Goal: Communication & Community: Answer question/provide support

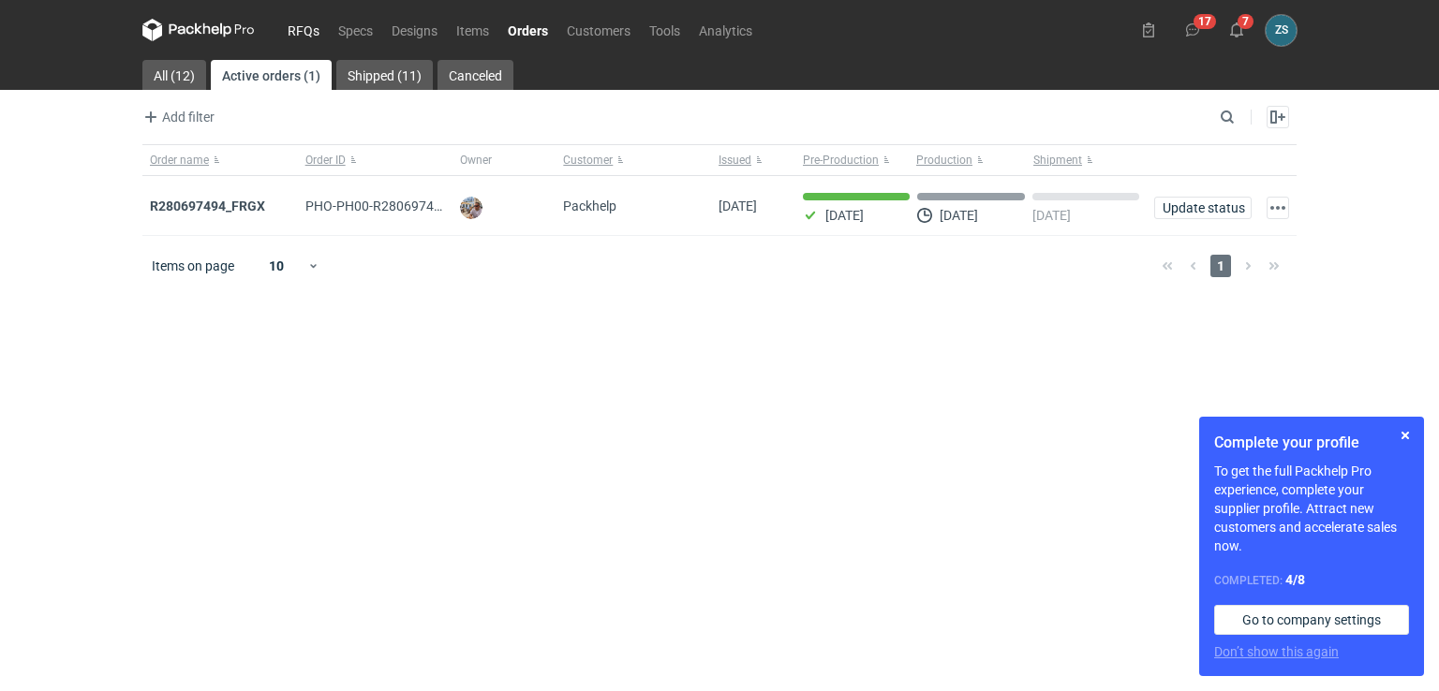
click at [285, 23] on link "RFQs" at bounding box center [303, 30] width 51 height 22
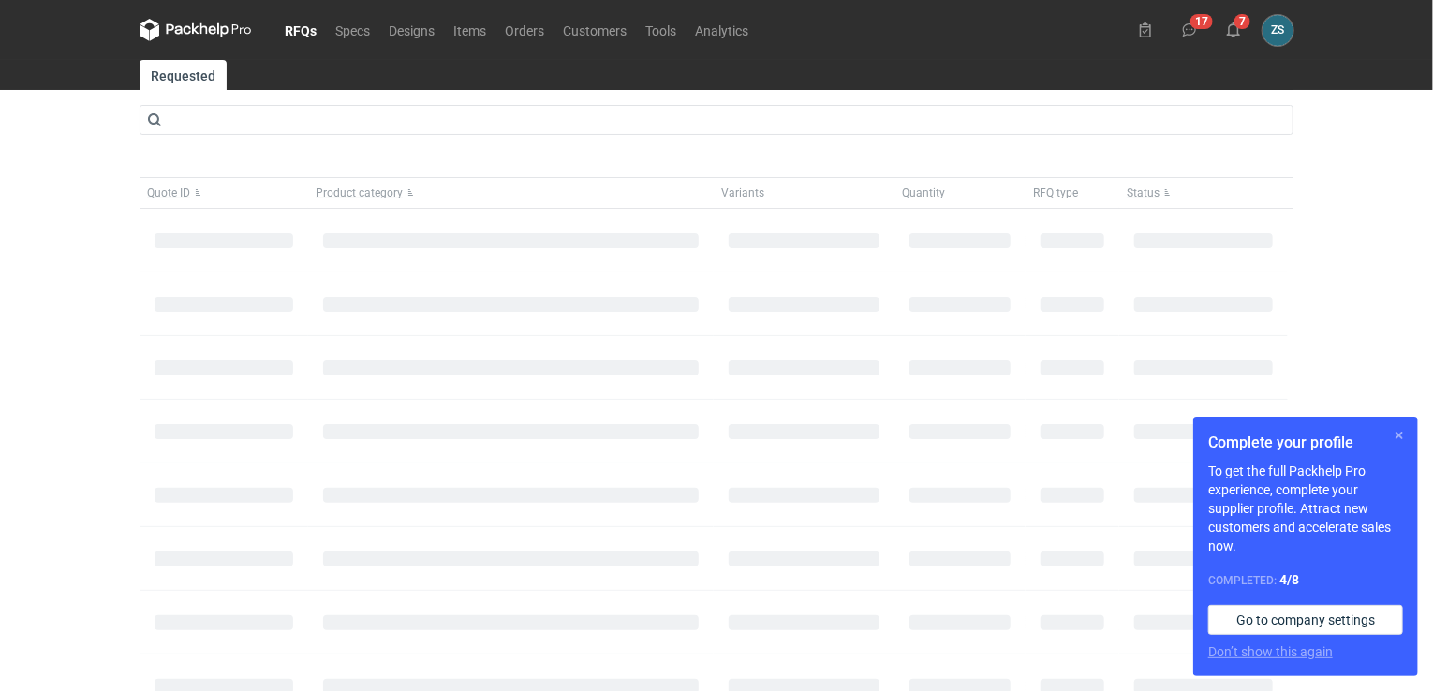
click at [1399, 435] on button "button" at bounding box center [1399, 435] width 22 height 22
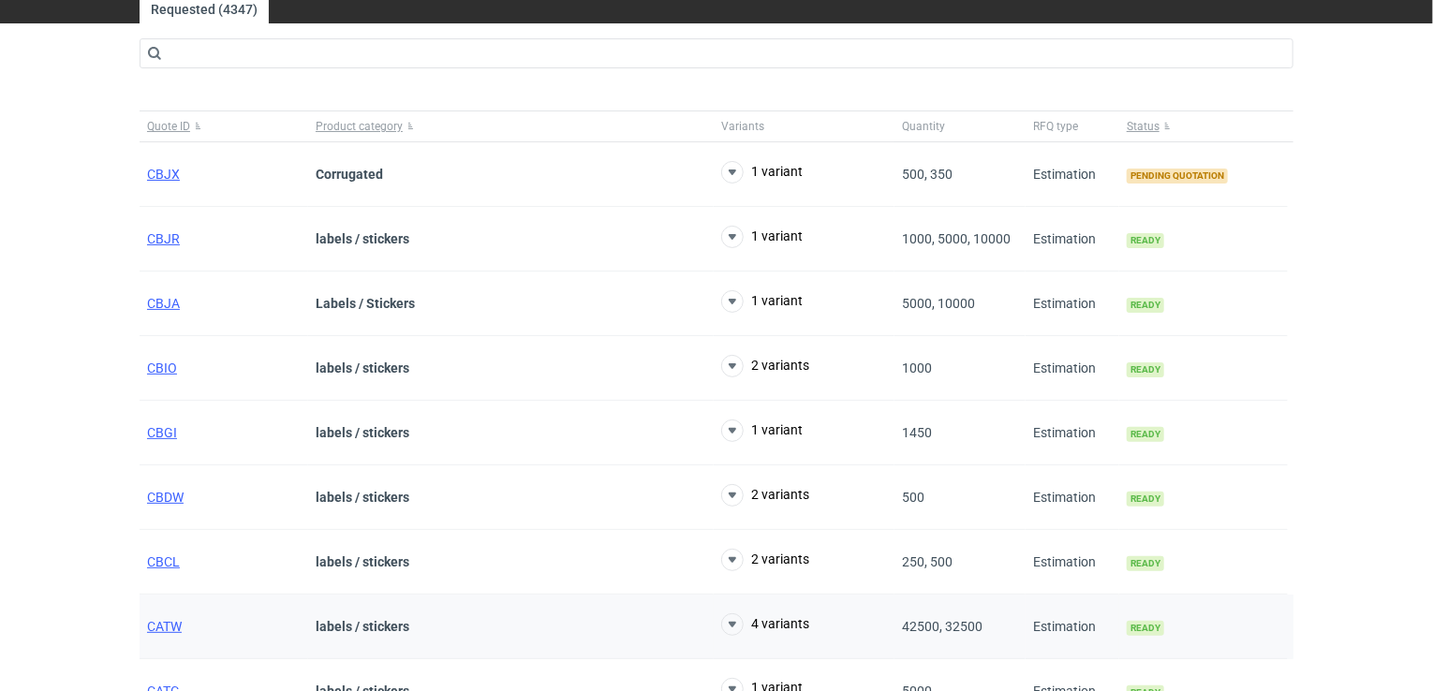
scroll to position [94, 0]
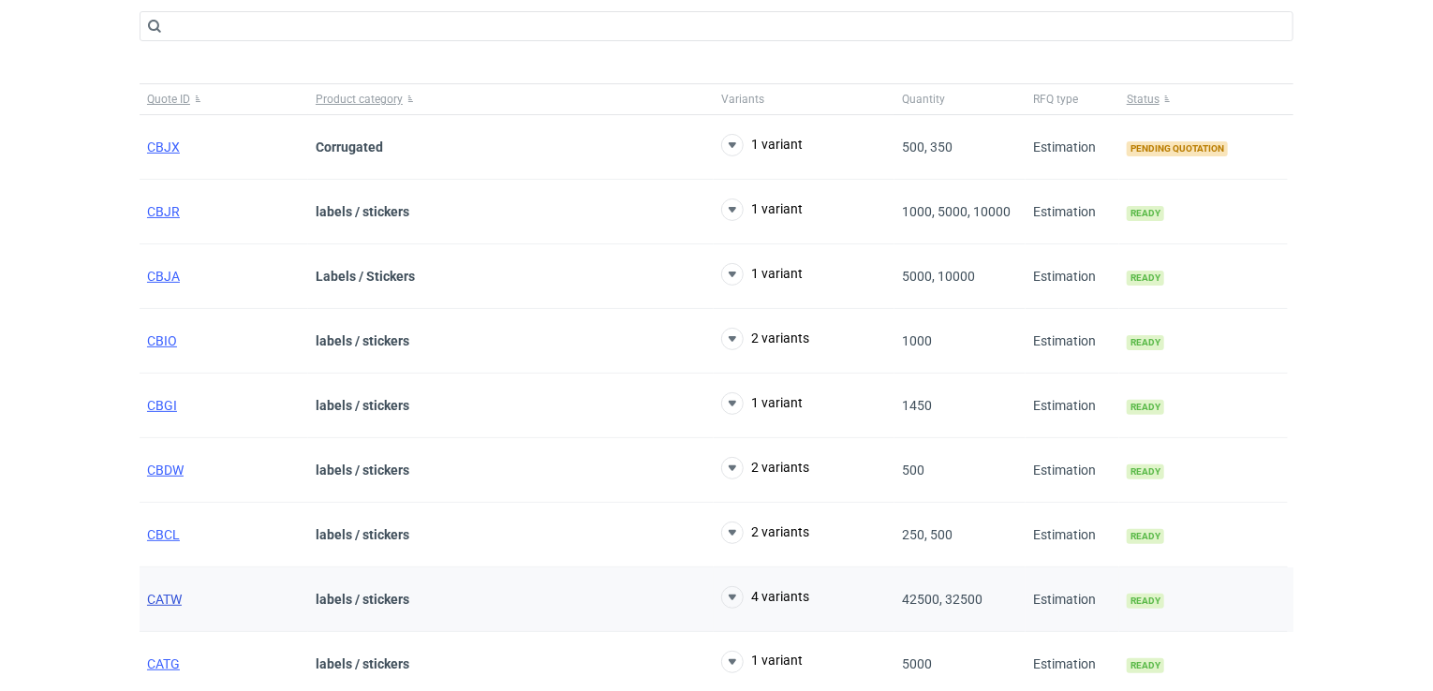
click at [171, 592] on span "CATW" at bounding box center [164, 599] width 35 height 15
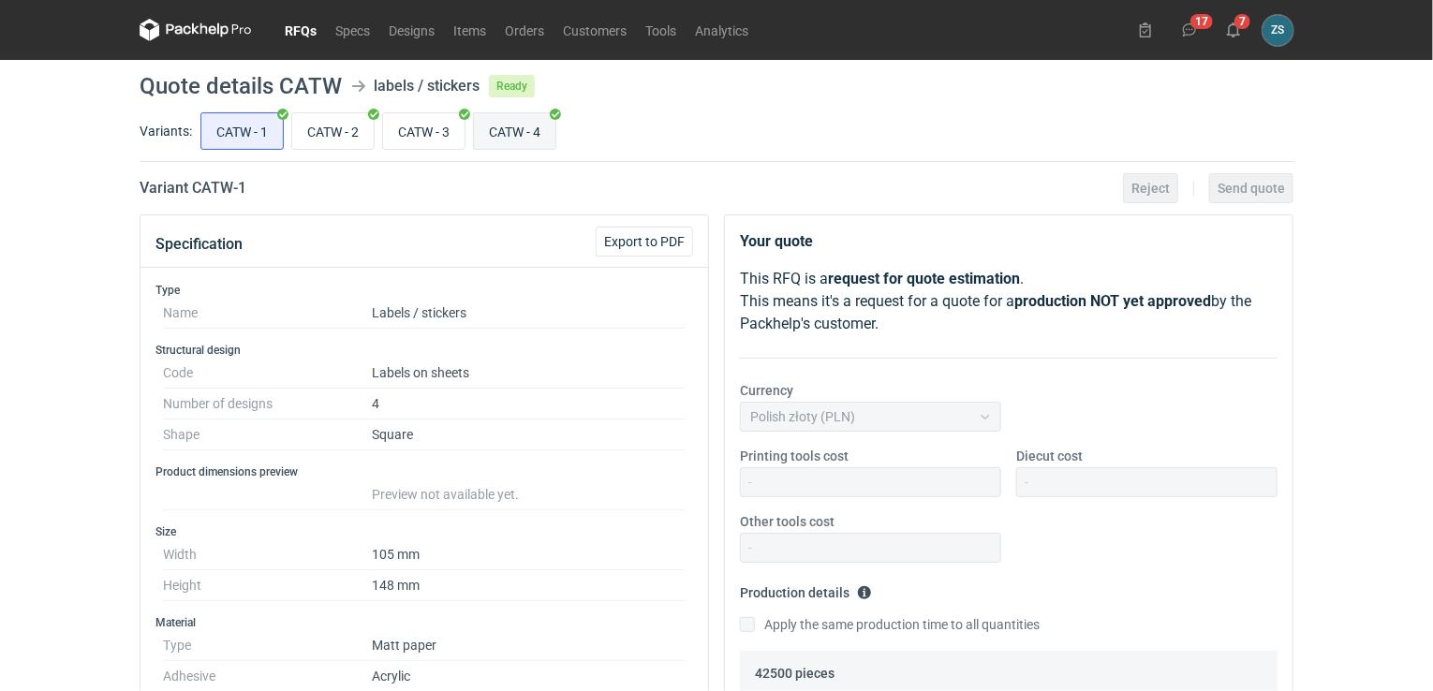
scroll to position [641, 0]
click at [519, 124] on input "CATW - 4" at bounding box center [514, 131] width 81 height 36
radio input "true"
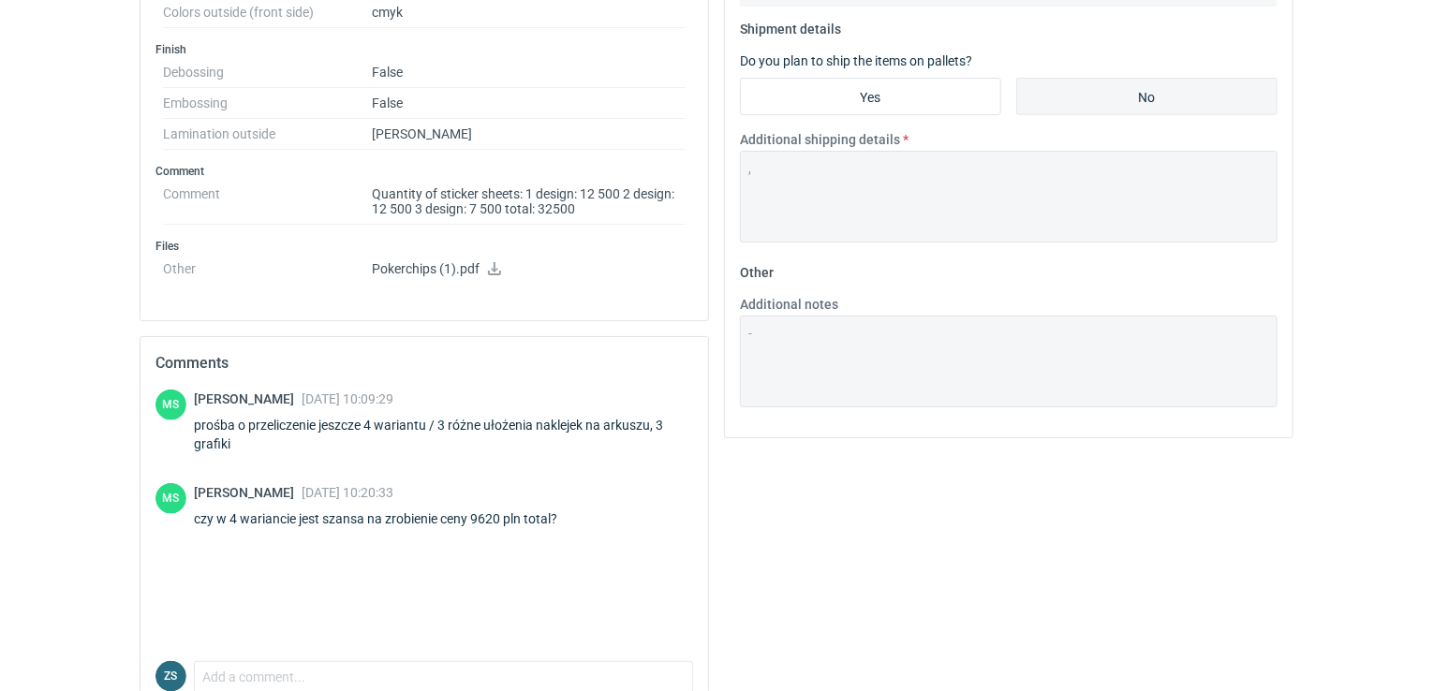
scroll to position [843, 0]
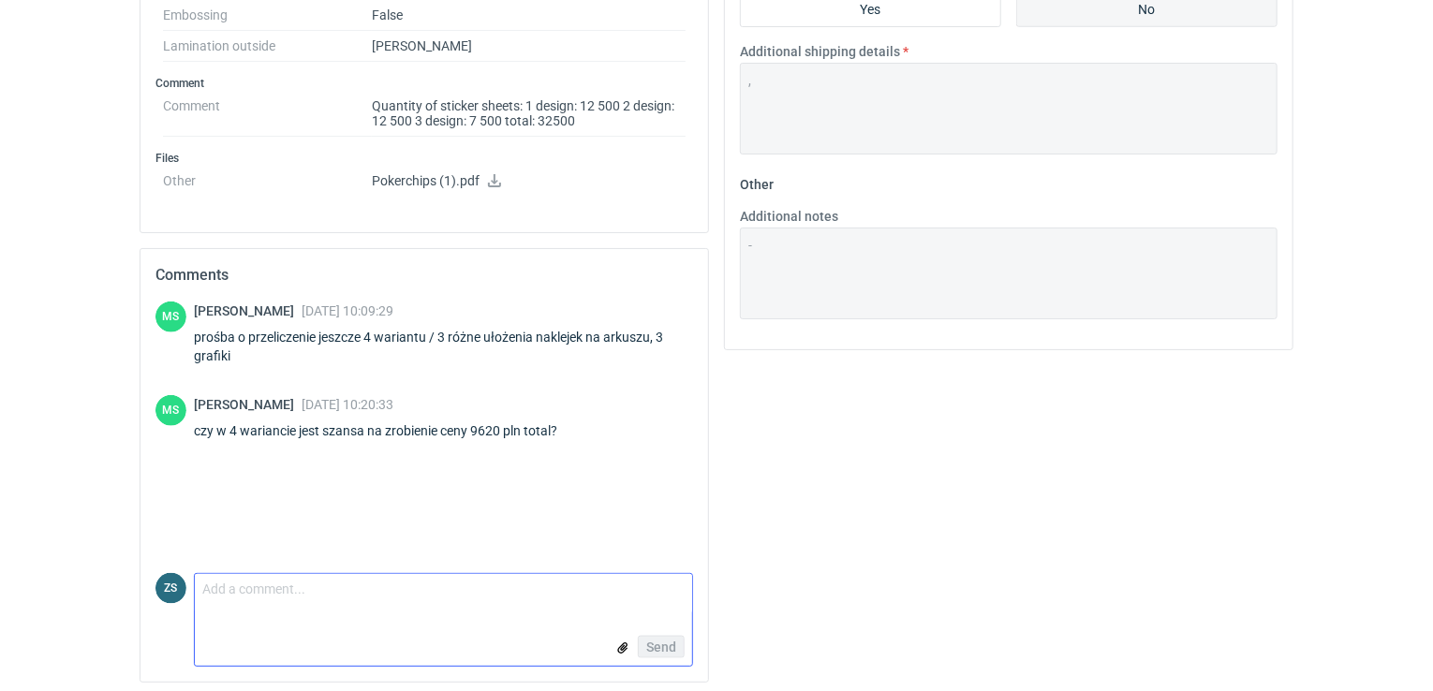
click at [289, 603] on textarea "Comment message" at bounding box center [443, 593] width 497 height 39
type textarea "możemy się umówić na cenę 9620 pln za całość"
click at [666, 642] on span "Send" at bounding box center [661, 647] width 30 height 13
